Goal: Transaction & Acquisition: Purchase product/service

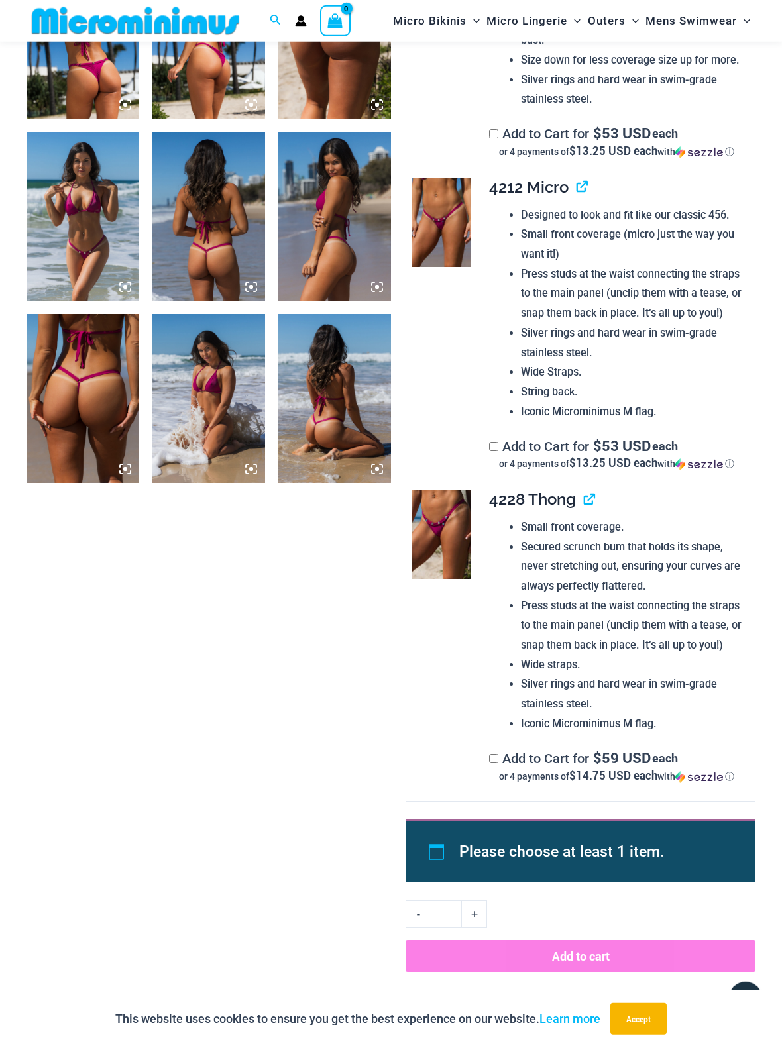
scroll to position [690, 0]
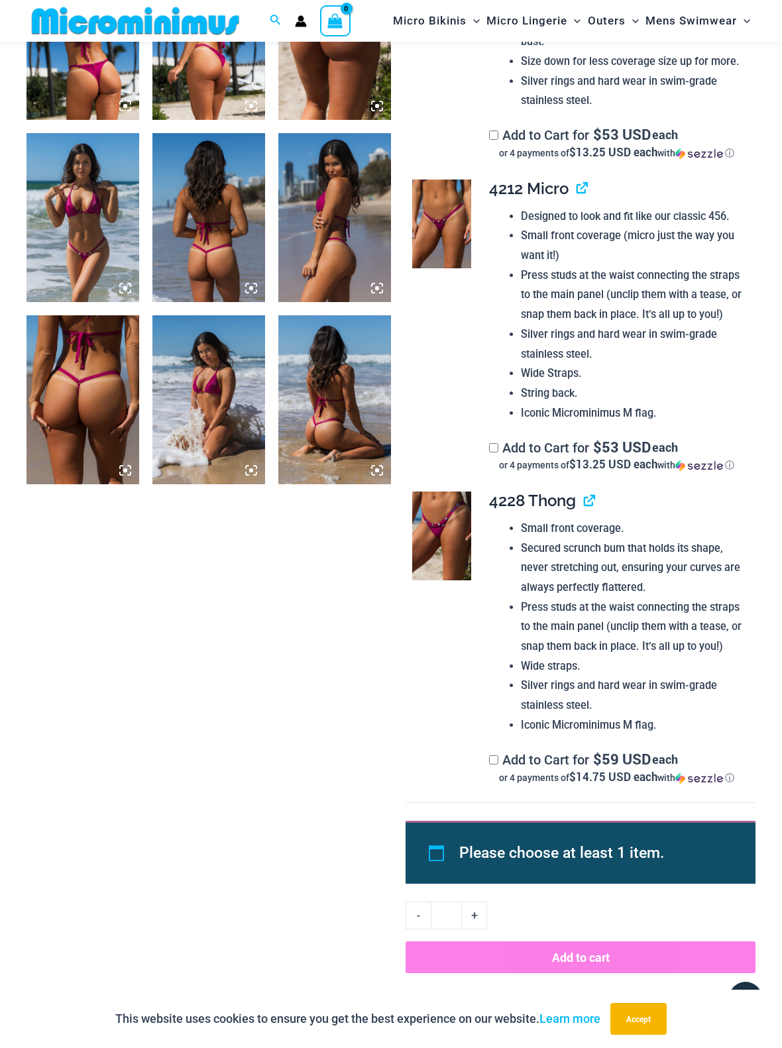
click at [432, 552] on img at bounding box center [441, 535] width 59 height 89
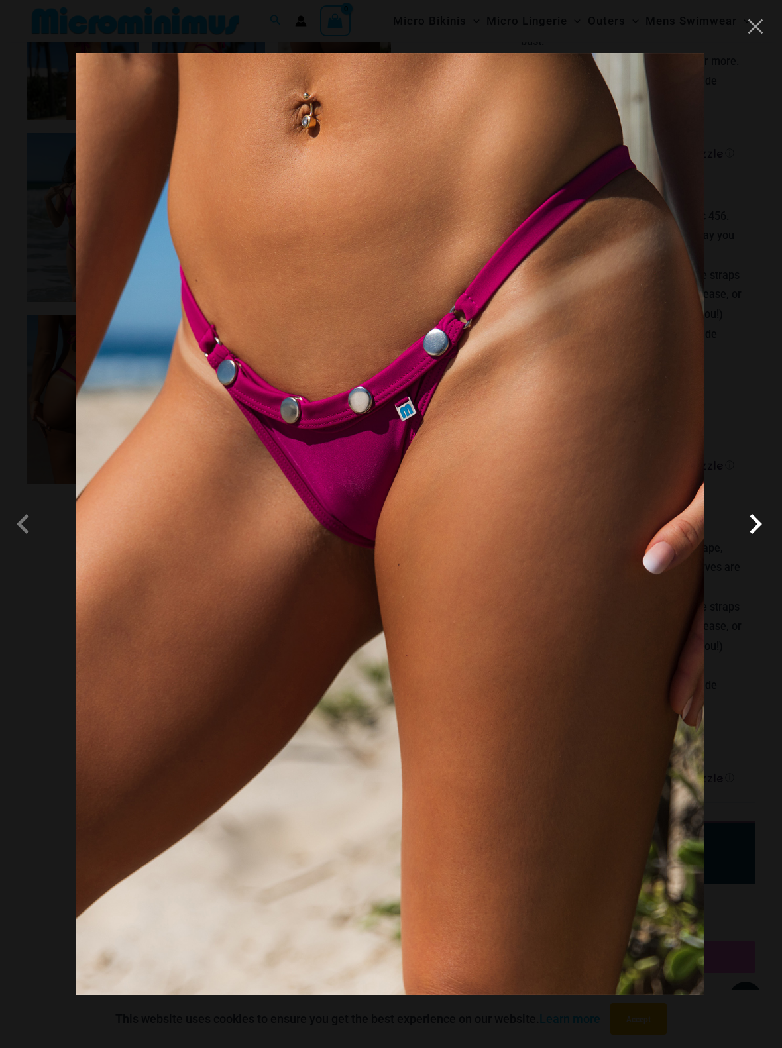
click at [754, 526] on span at bounding box center [755, 524] width 40 height 40
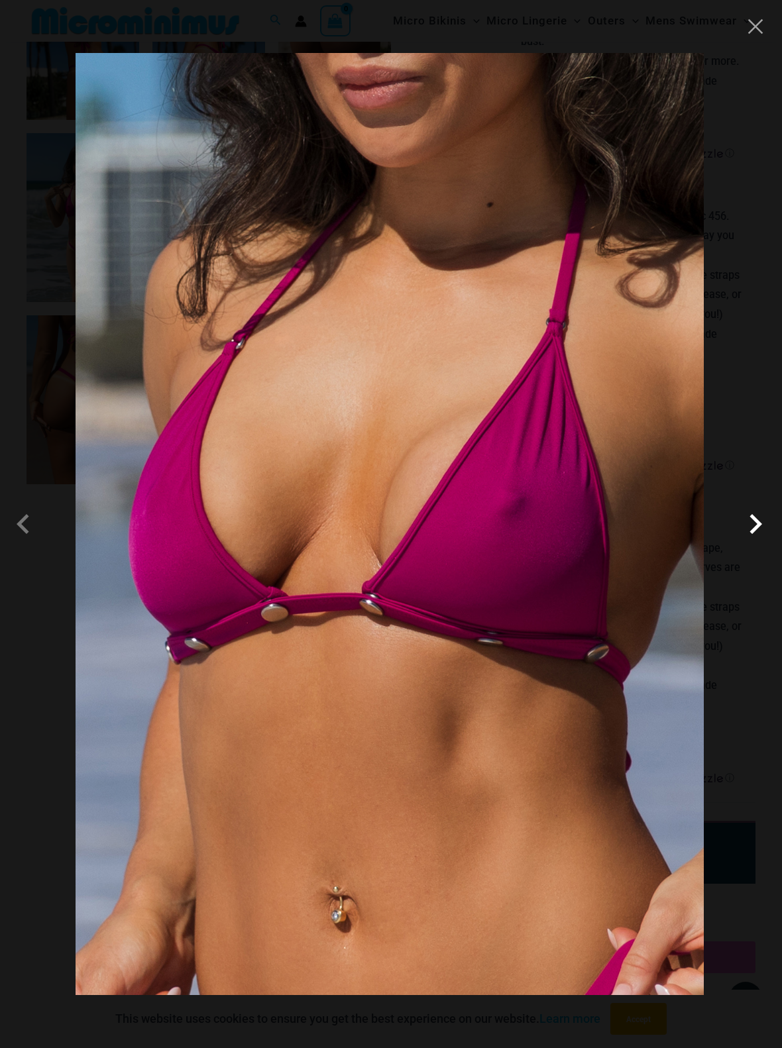
click at [754, 526] on span at bounding box center [755, 524] width 40 height 40
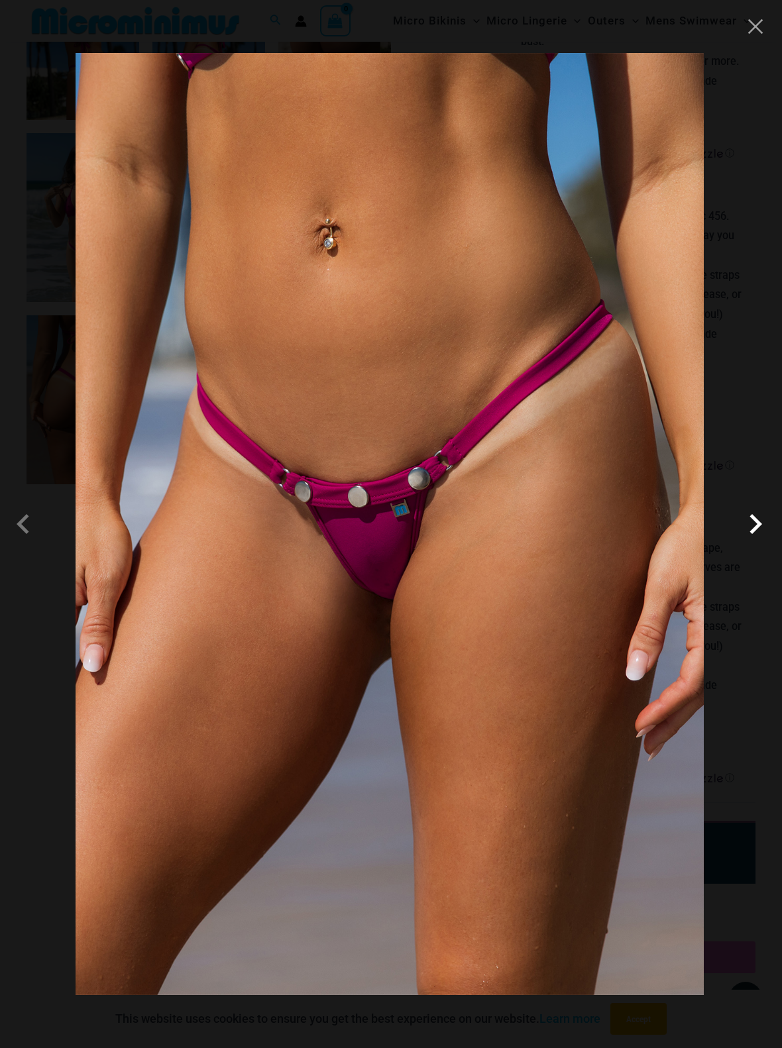
click at [754, 526] on span at bounding box center [755, 524] width 40 height 40
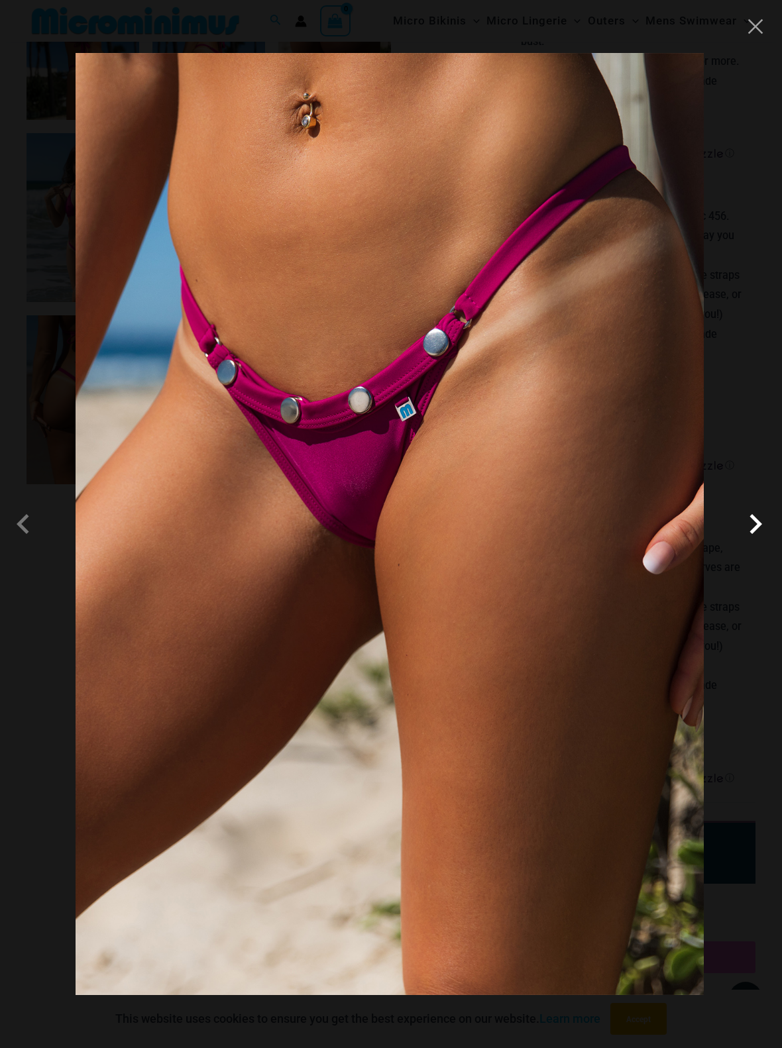
click at [754, 526] on span at bounding box center [755, 524] width 40 height 40
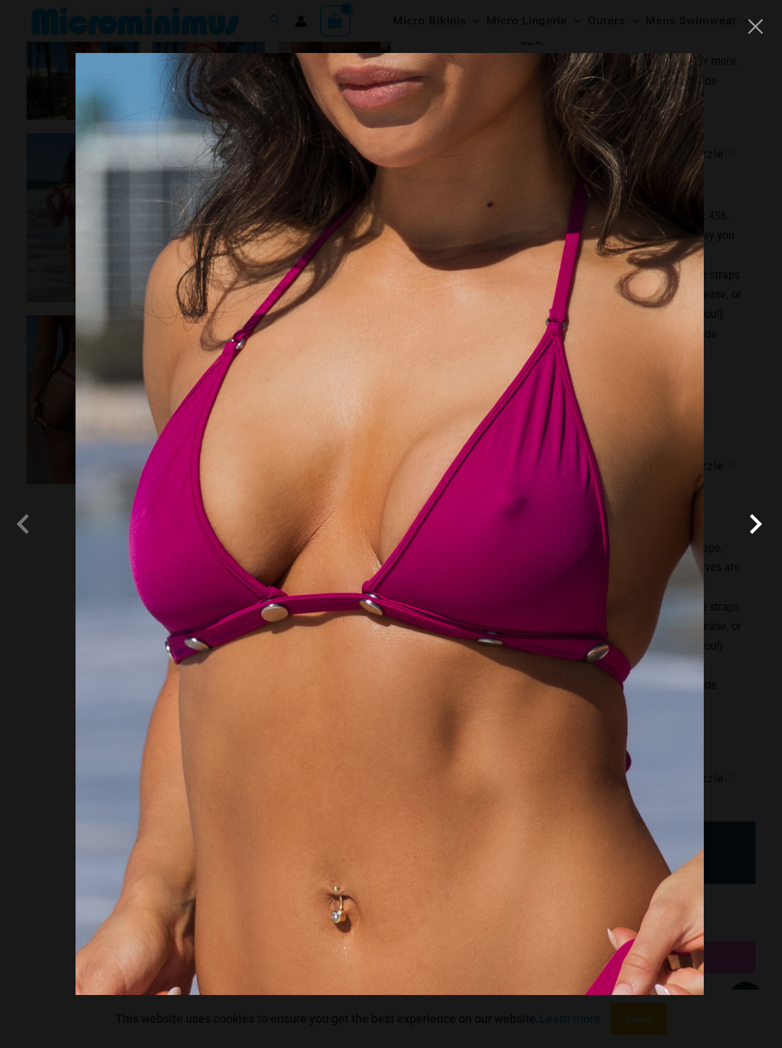
click at [754, 526] on span at bounding box center [755, 524] width 40 height 40
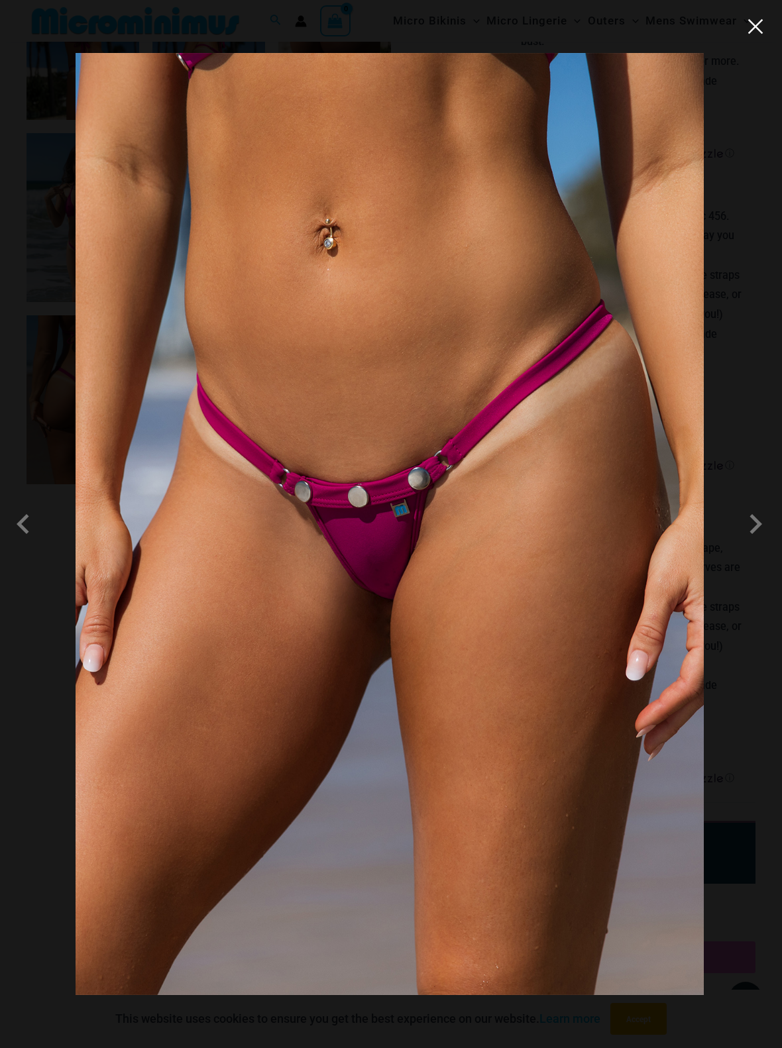
click at [753, 28] on button "Close" at bounding box center [755, 27] width 20 height 20
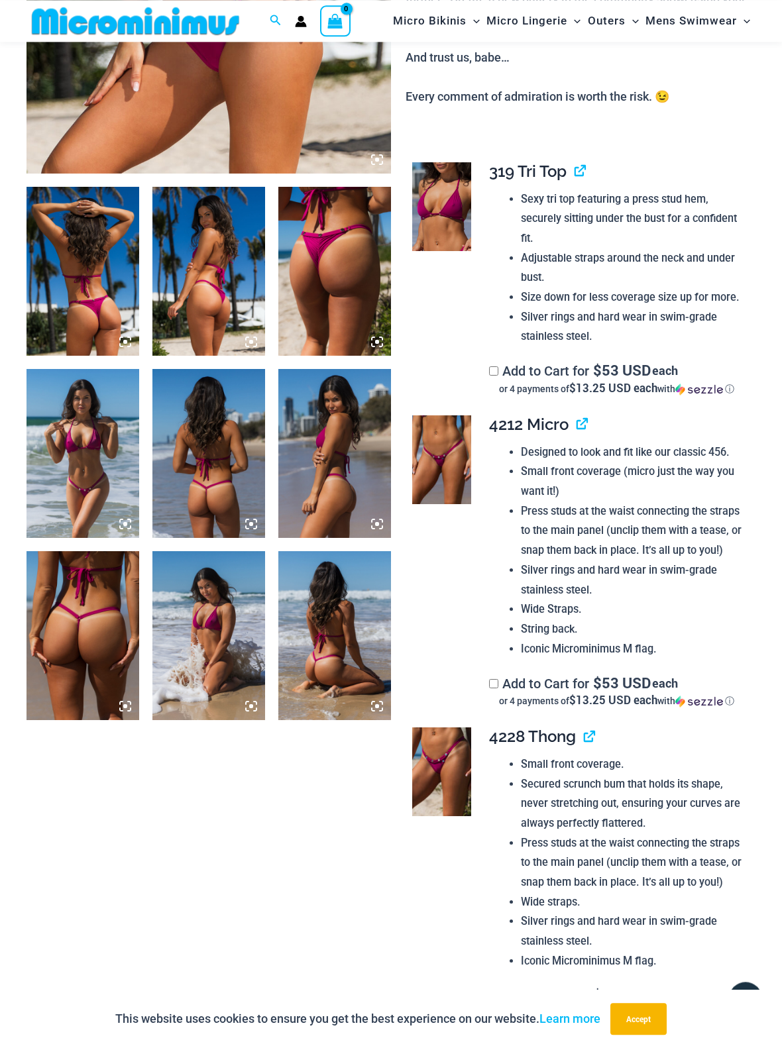
scroll to position [270, 0]
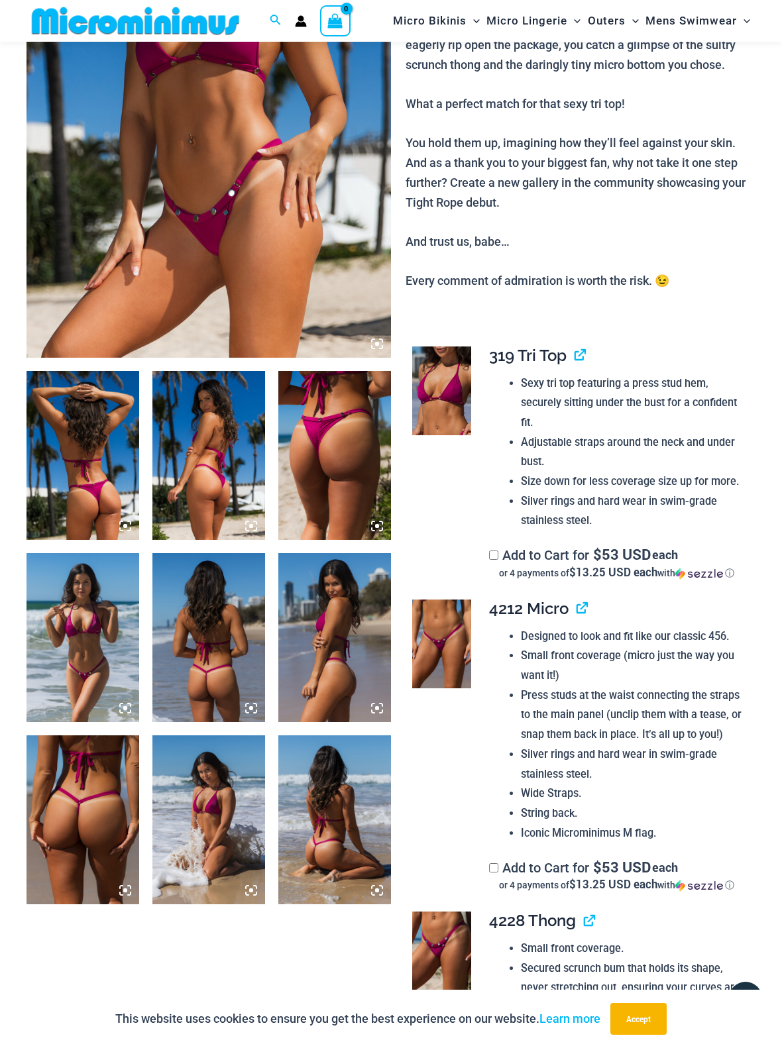
click at [330, 430] on img at bounding box center [334, 455] width 113 height 169
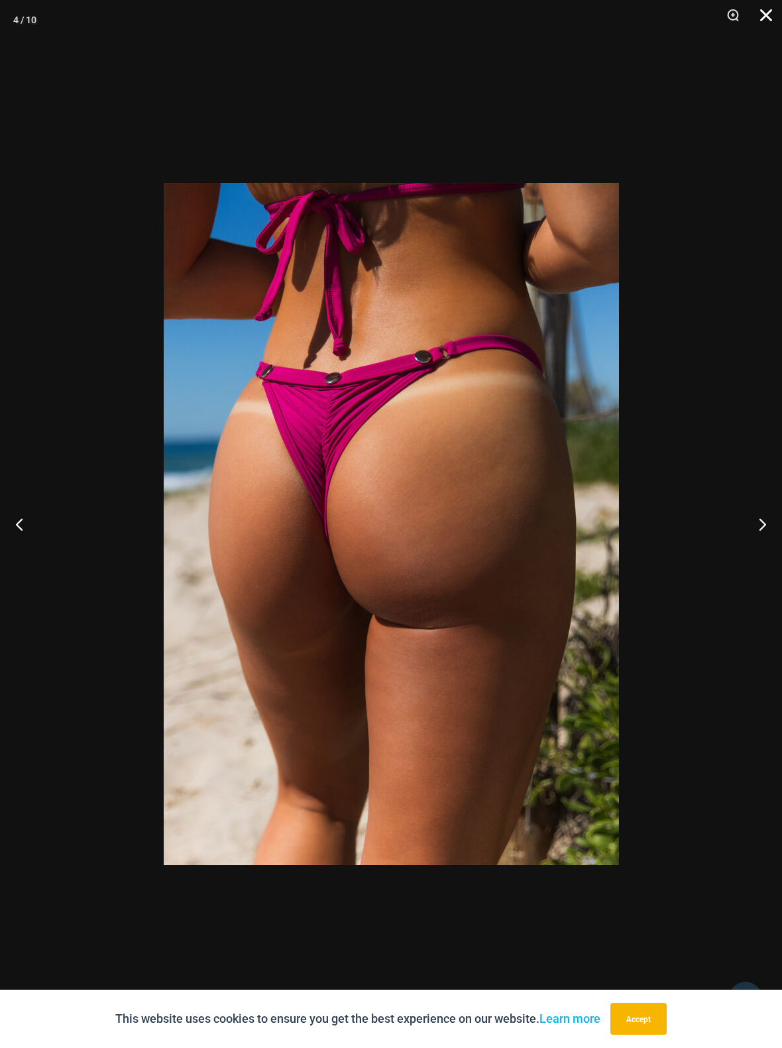
click at [764, 16] on button "Close" at bounding box center [761, 20] width 33 height 40
